Goal: Find specific page/section: Find specific page/section

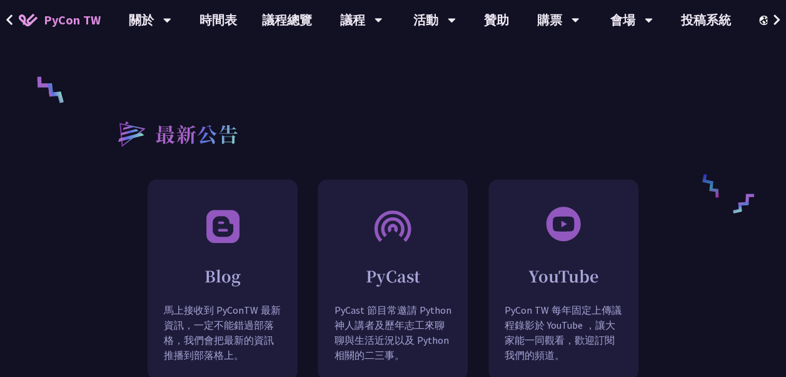
scroll to position [1064, 0]
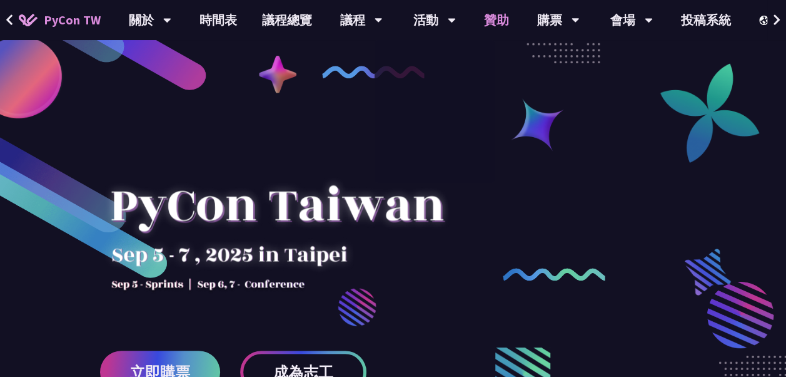
click at [487, 23] on link "贊助" at bounding box center [497, 20] width 50 height 40
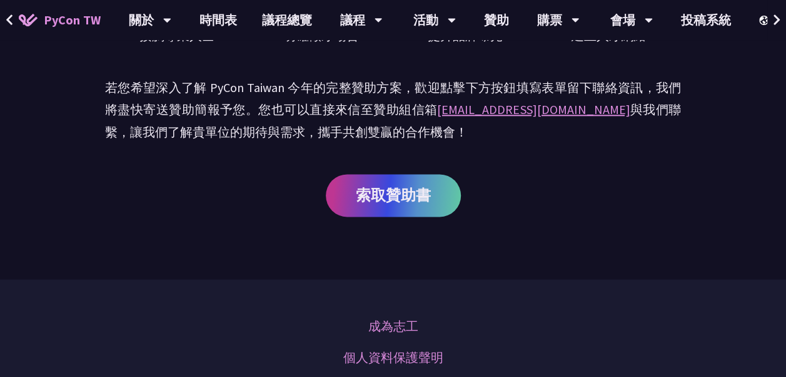
scroll to position [688, 0]
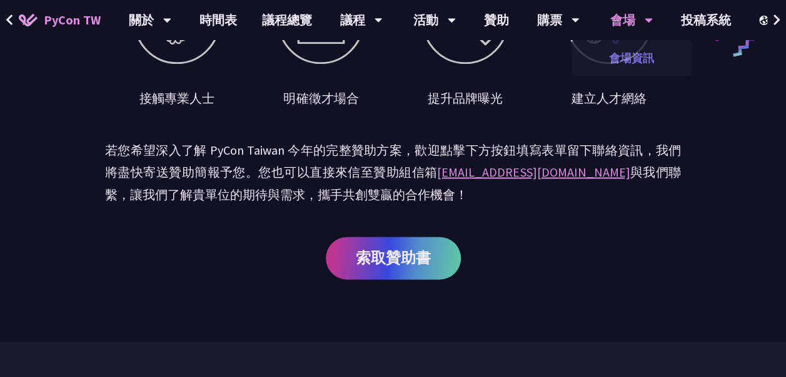
click at [641, 59] on link "會場資訊" at bounding box center [632, 57] width 120 height 29
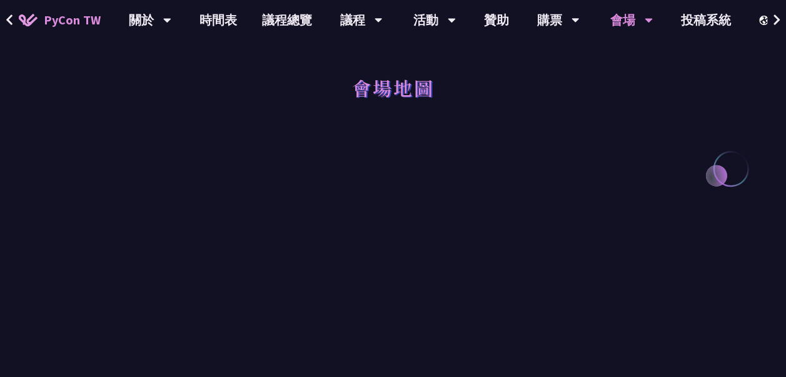
scroll to position [313, 0]
